Goal: Navigation & Orientation: Find specific page/section

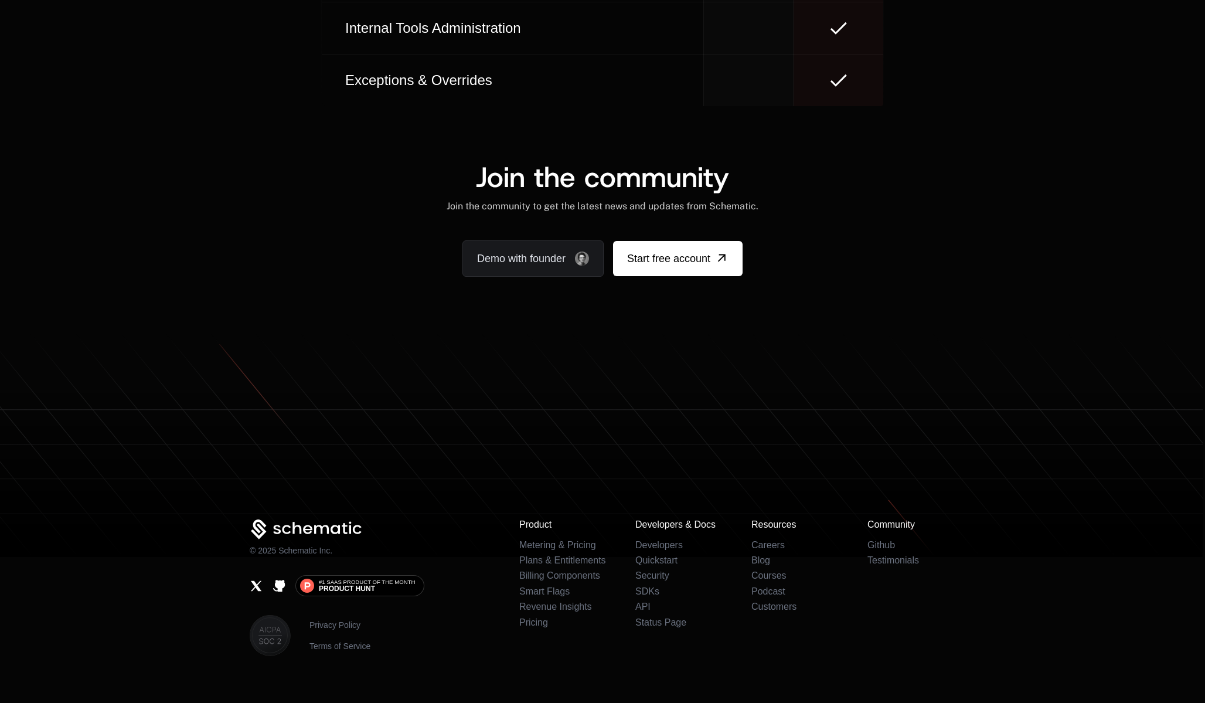
scroll to position [7135, 0]
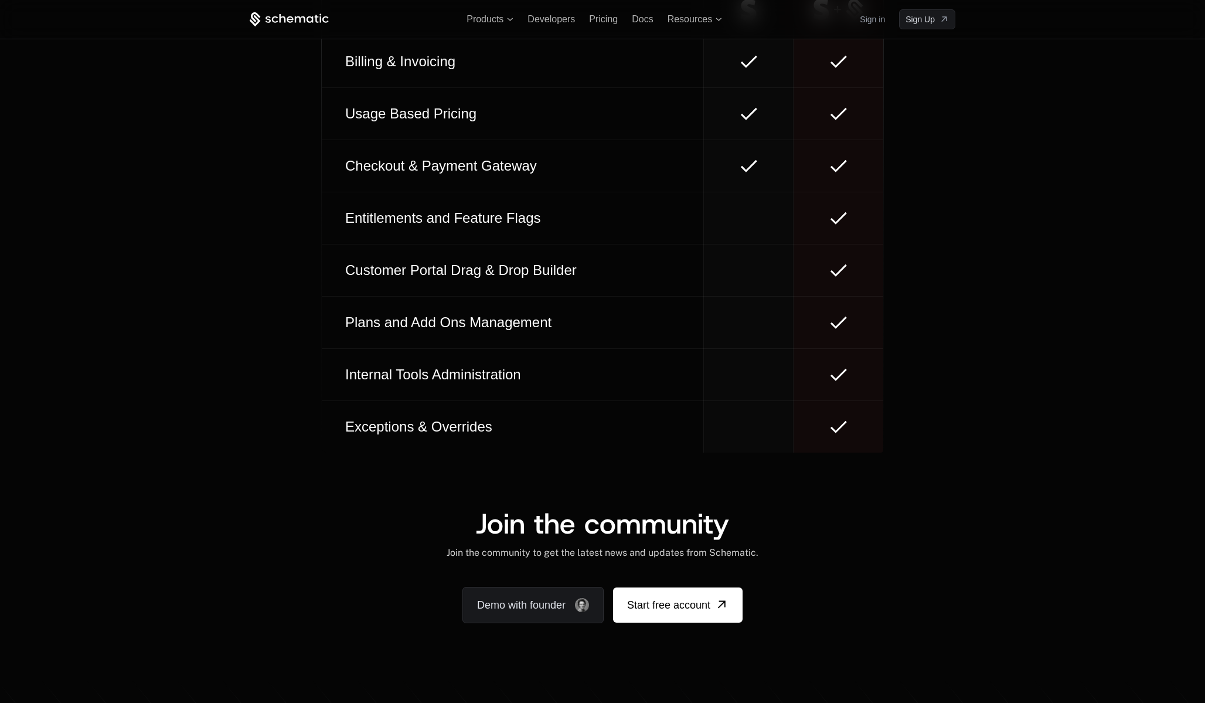
click at [585, 441] on td "Exceptions & Overrides" at bounding box center [513, 426] width 382 height 52
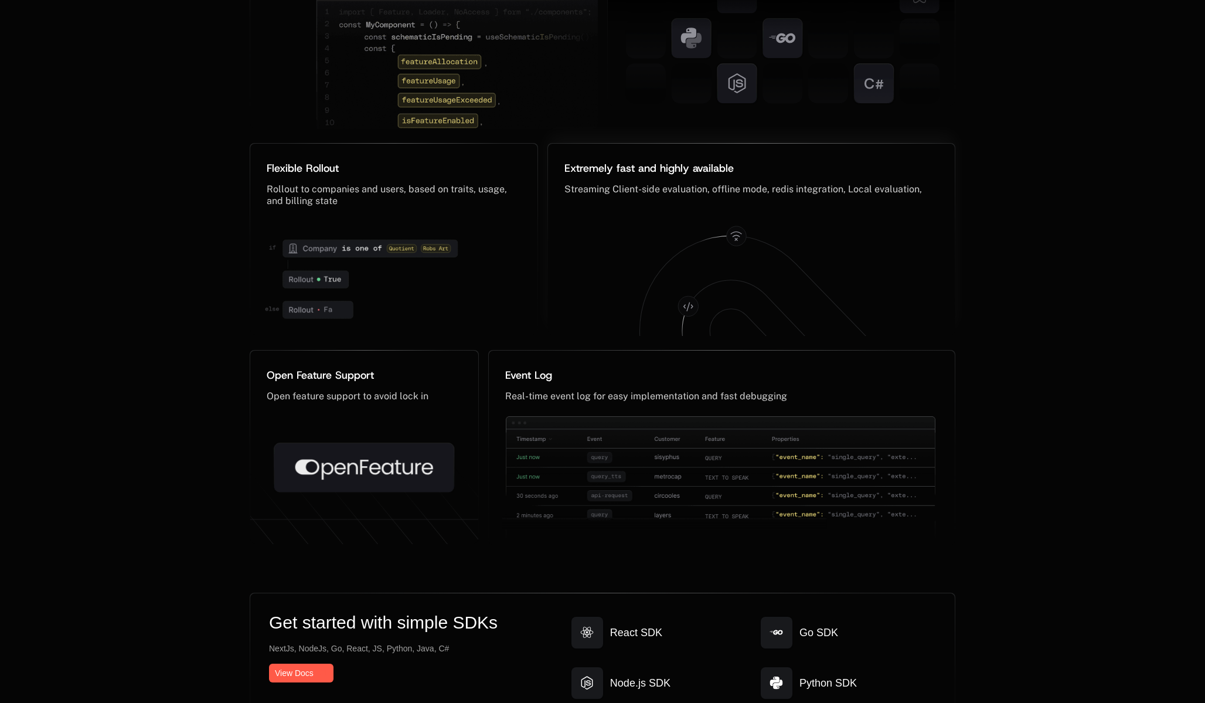
scroll to position [5758, 0]
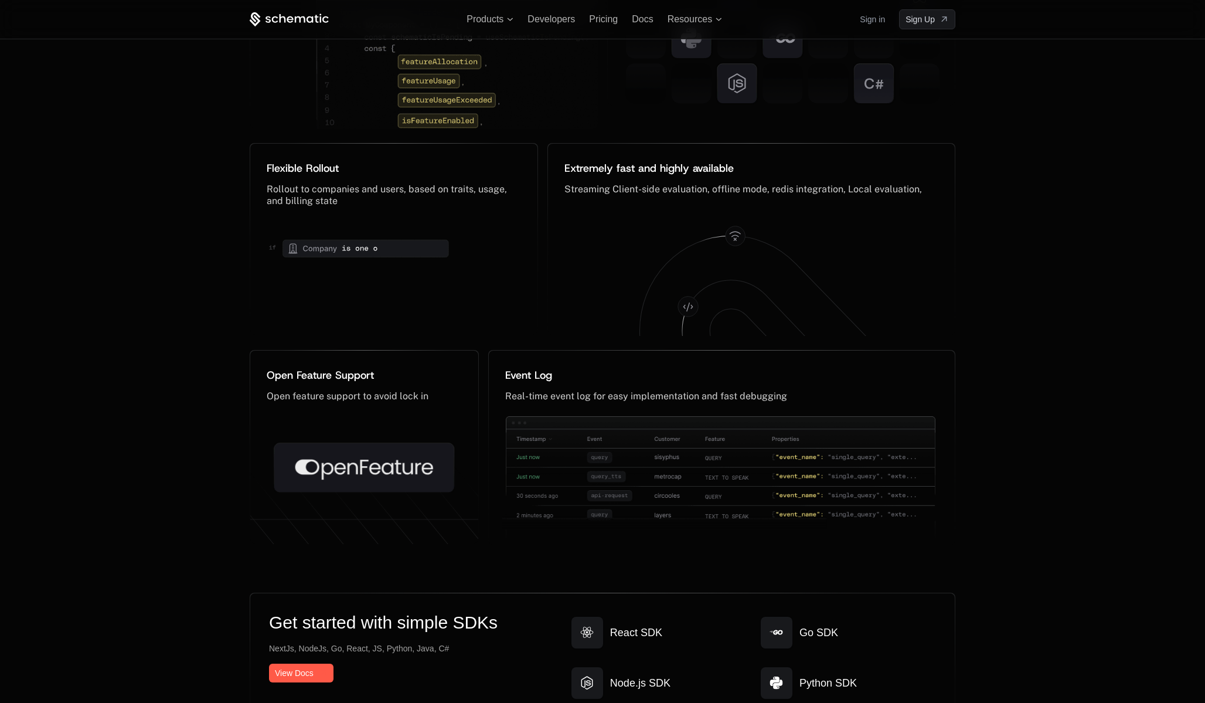
scroll to position [5718, 0]
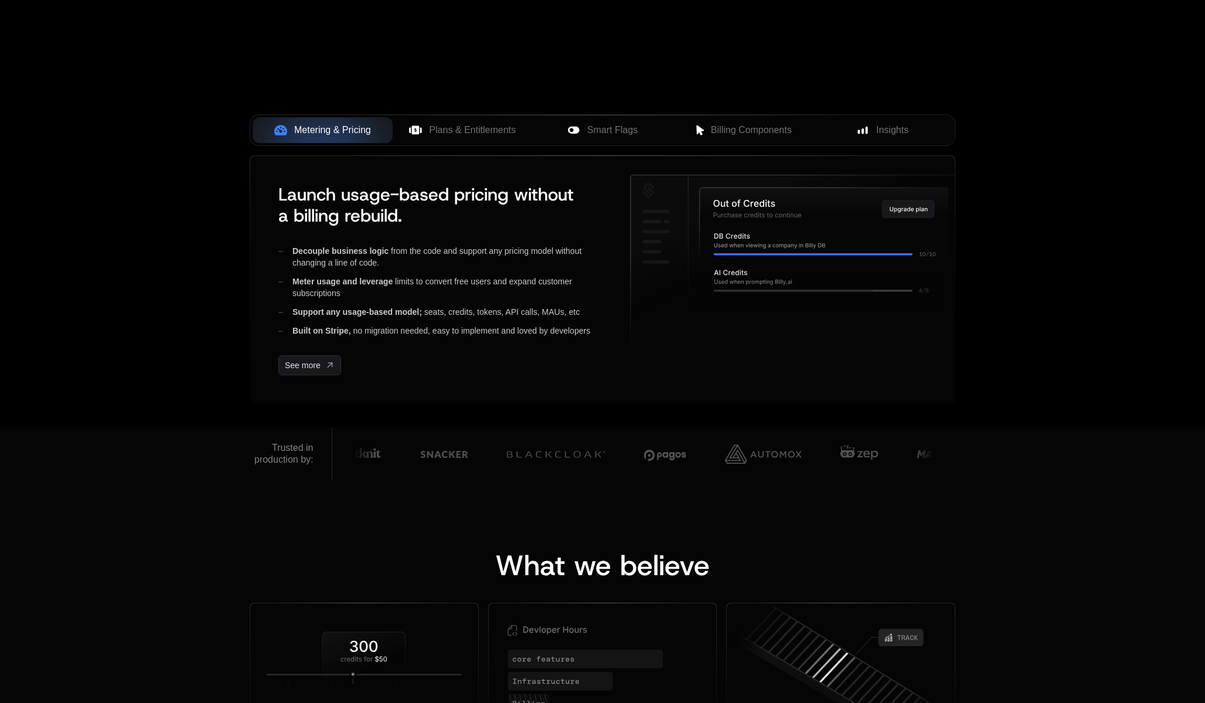
scroll to position [405, 0]
